Goal: Find contact information: Find contact information

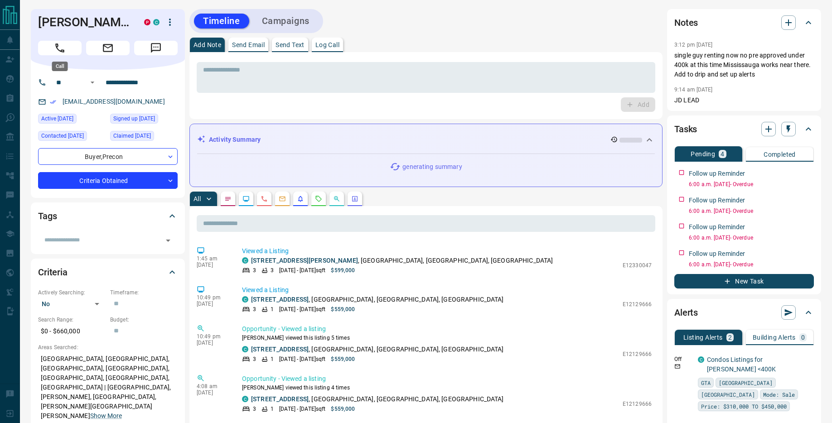
click at [57, 47] on icon "Call" at bounding box center [59, 47] width 9 height 9
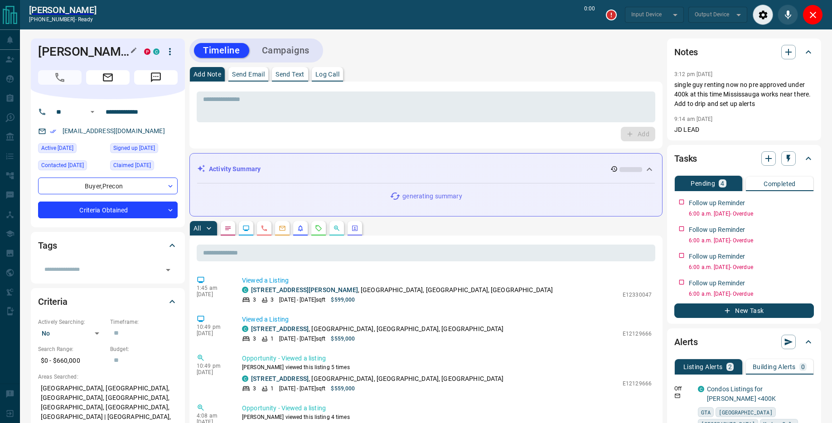
type input "*******"
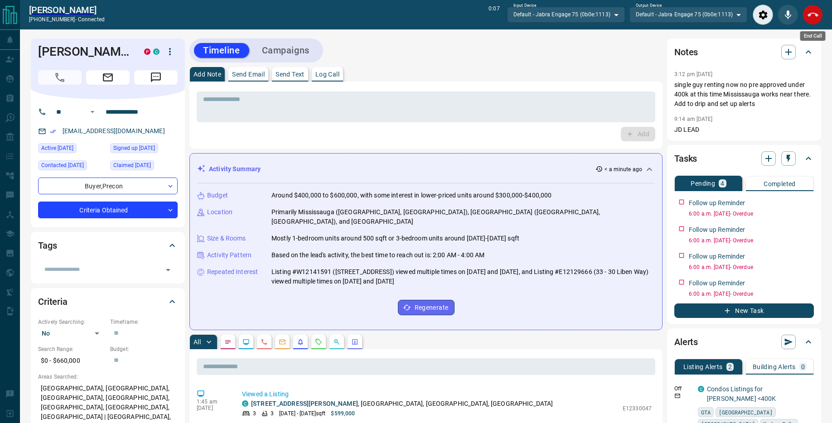
click at [818, 18] on button "End Call" at bounding box center [812, 15] width 20 height 20
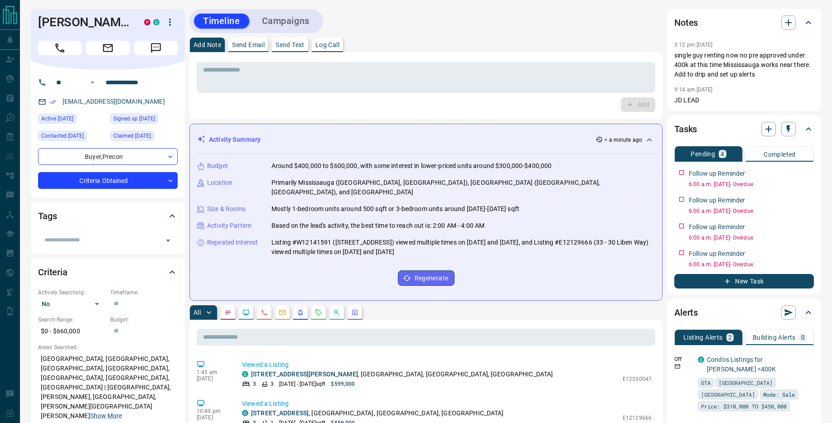
click at [290, 43] on p "Send Text" at bounding box center [289, 45] width 29 height 6
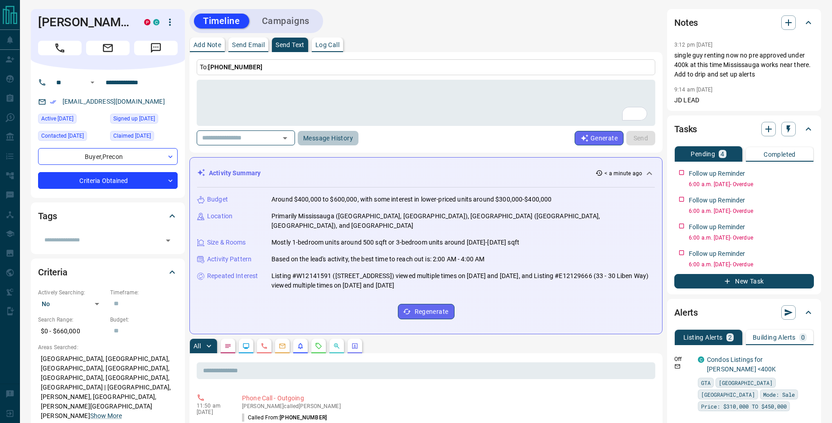
click at [327, 137] on button "Message History" at bounding box center [328, 138] width 61 height 14
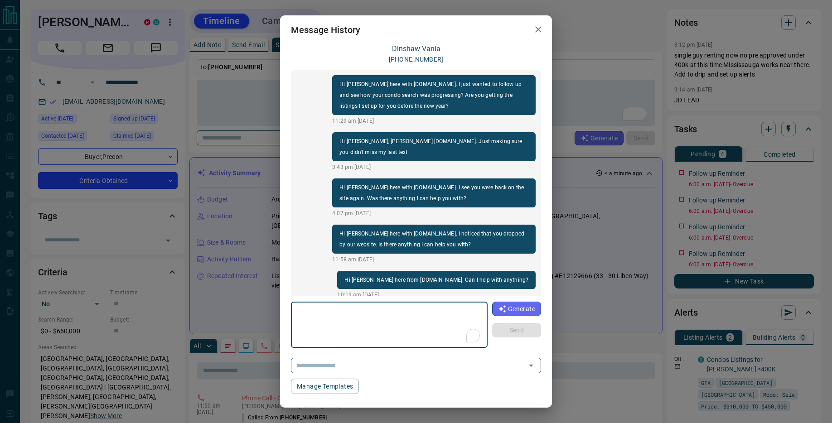
scroll to position [90, 0]
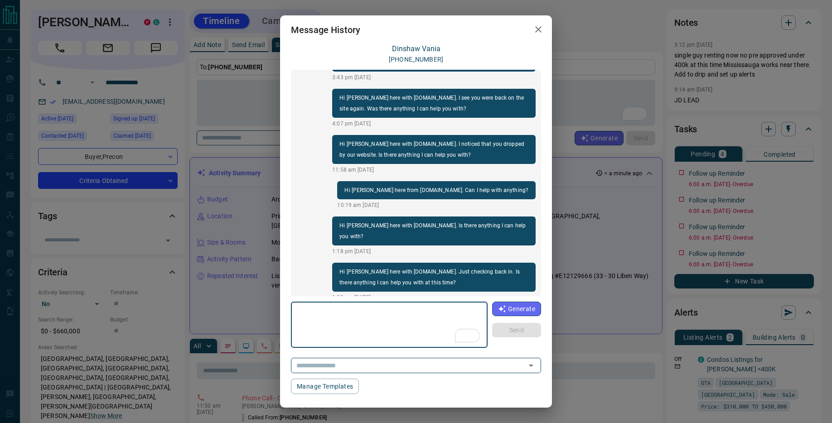
click at [540, 25] on icon "button" at bounding box center [538, 29] width 11 height 11
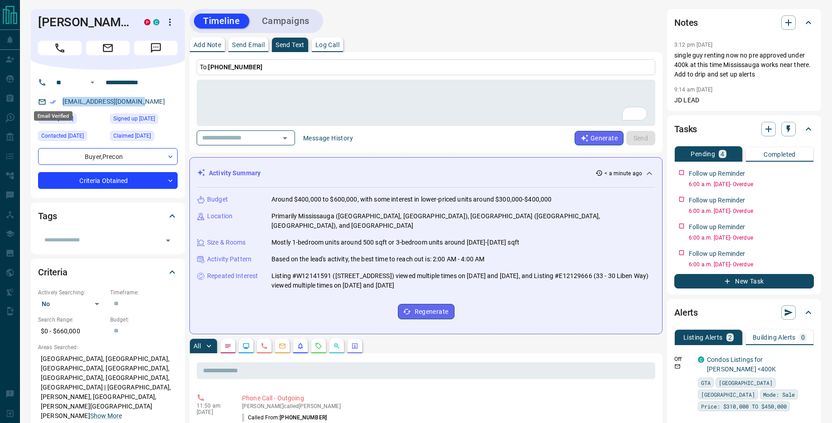
drag, startPoint x: 128, startPoint y: 103, endPoint x: 51, endPoint y: 104, distance: 77.0
click at [51, 104] on div "[EMAIL_ADDRESS][DOMAIN_NAME]" at bounding box center [108, 101] width 140 height 15
copy link "[EMAIL_ADDRESS][DOMAIN_NAME]"
